Goal: Navigation & Orientation: Find specific page/section

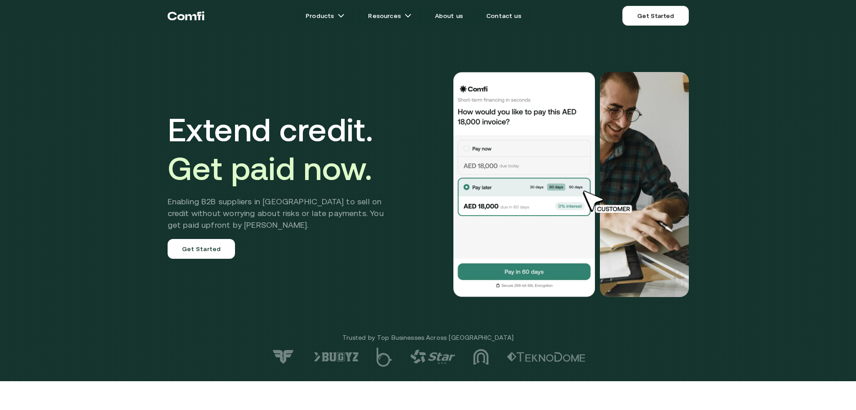
click at [422, 83] on div at bounding box center [548, 184] width 281 height 225
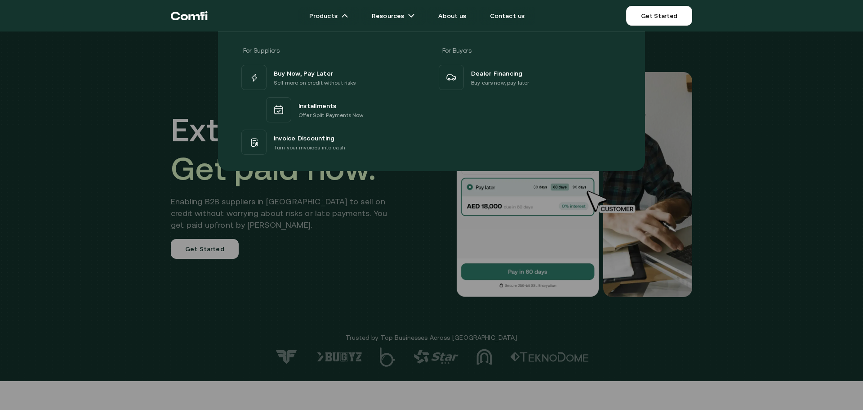
click at [413, 234] on div at bounding box center [431, 236] width 863 height 410
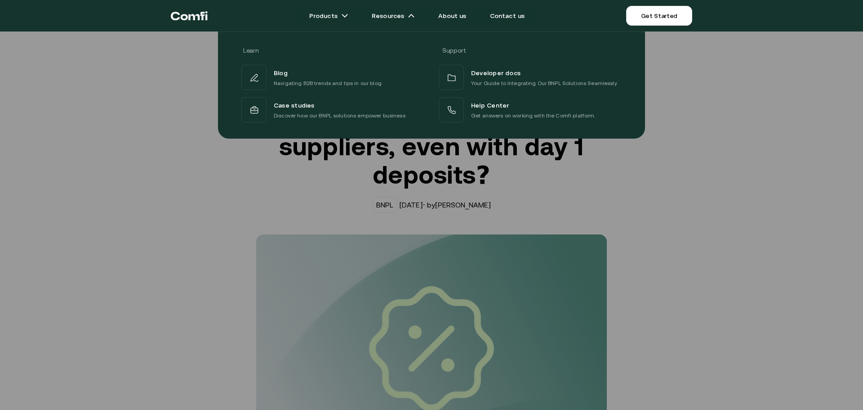
click at [376, 217] on div at bounding box center [431, 236] width 863 height 410
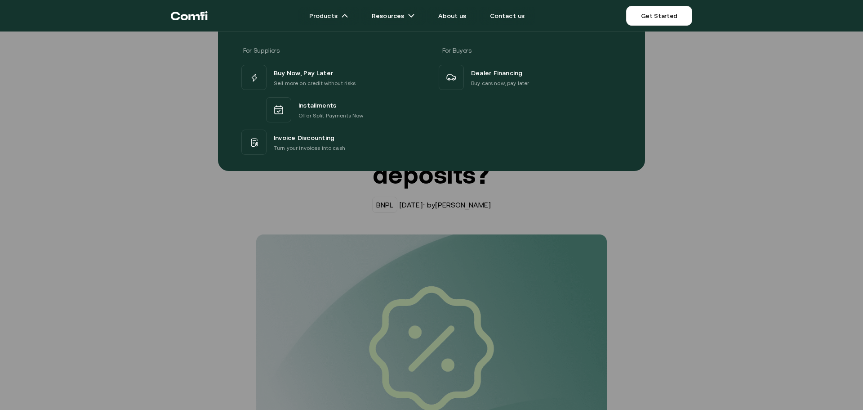
click at [188, 95] on div "For Suppliers For Buyers Buy Now, Pay Later Sell more on credit without risks I…" at bounding box center [431, 98] width 863 height 146
click at [187, 22] on icon "Return to the top of the Comfi home page" at bounding box center [189, 15] width 37 height 27
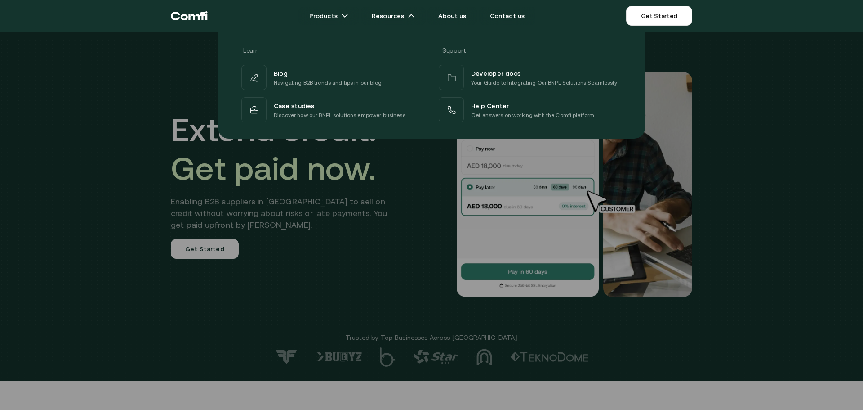
click at [380, 178] on div at bounding box center [431, 236] width 863 height 410
click at [326, 225] on div at bounding box center [431, 236] width 863 height 410
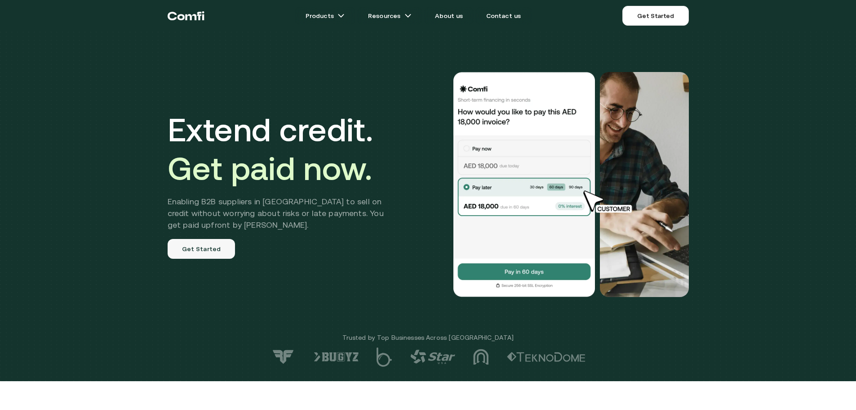
click at [215, 245] on link "Get Started" at bounding box center [202, 249] width 68 height 20
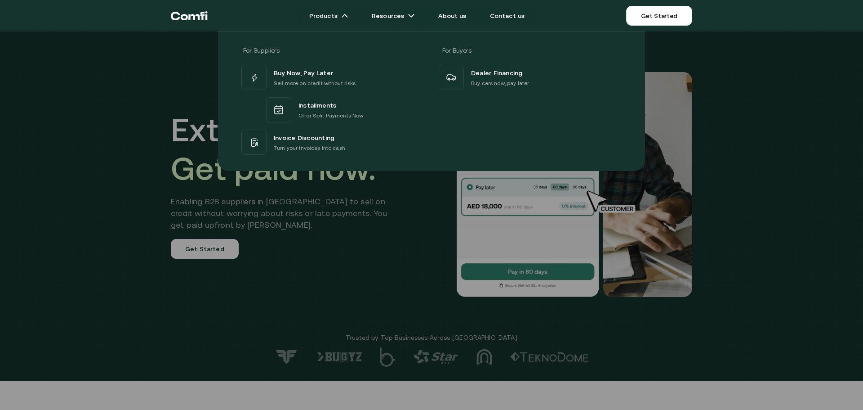
click at [264, 248] on div at bounding box center [431, 236] width 863 height 410
click at [415, 286] on div at bounding box center [431, 236] width 863 height 410
